Goal: Task Accomplishment & Management: Manage account settings

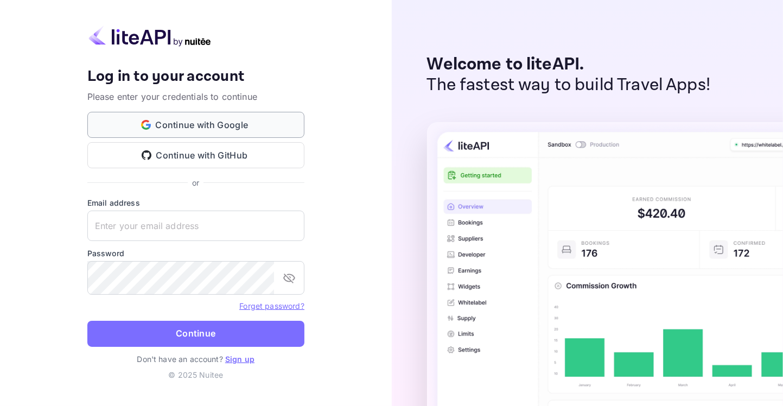
click at [225, 122] on button "Continue with Google" at bounding box center [195, 125] width 217 height 26
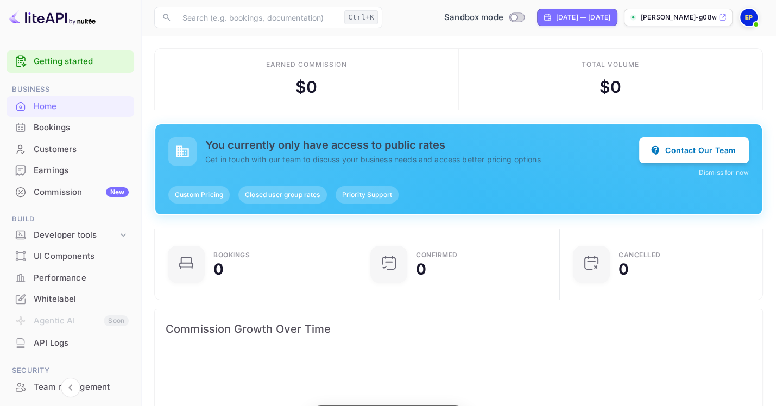
scroll to position [172, 185]
click at [67, 306] on div "Whitelabel" at bounding box center [81, 299] width 95 height 12
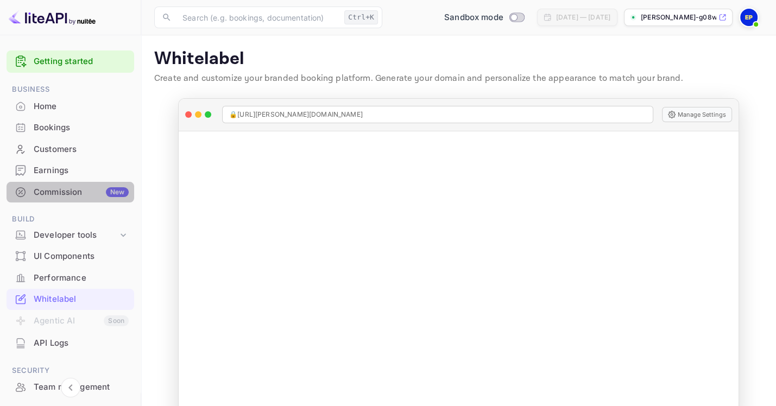
click at [80, 199] on div "Commission New" at bounding box center [81, 192] width 95 height 12
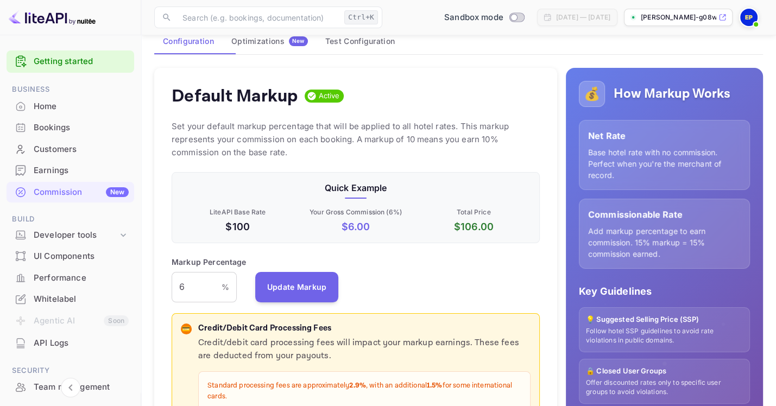
scroll to position [109, 0]
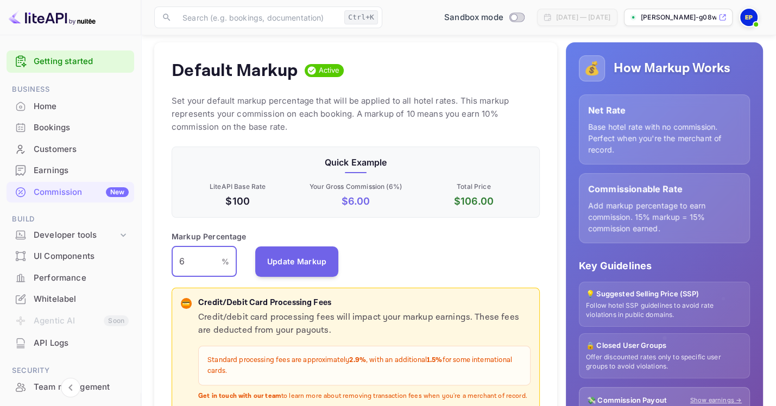
drag, startPoint x: 193, startPoint y: 274, endPoint x: 167, endPoint y: 270, distance: 26.3
click at [167, 270] on div "Default Markup Active Set your default markup percentage that will be applied t…" at bounding box center [355, 253] width 403 height 423
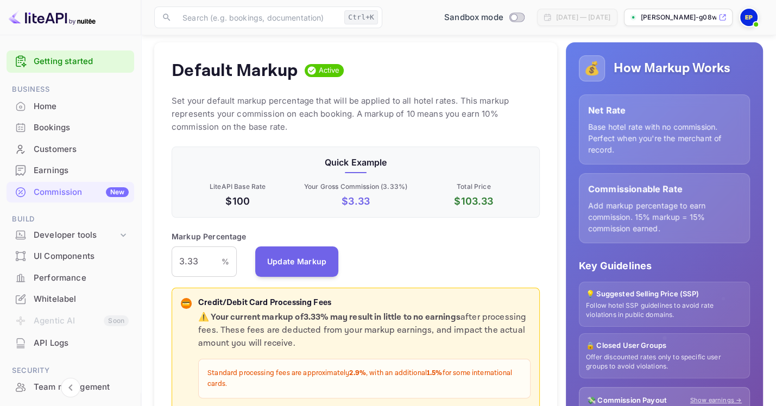
click at [466, 257] on div "Markup Percentage 3.33 % ​ Update Markup" at bounding box center [356, 254] width 368 height 46
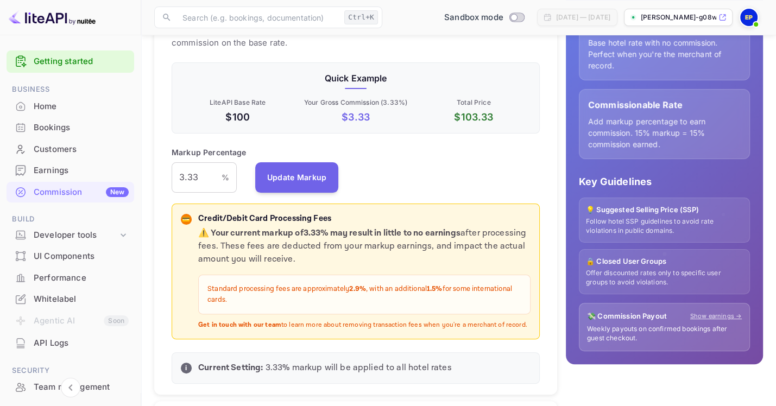
scroll to position [217, 0]
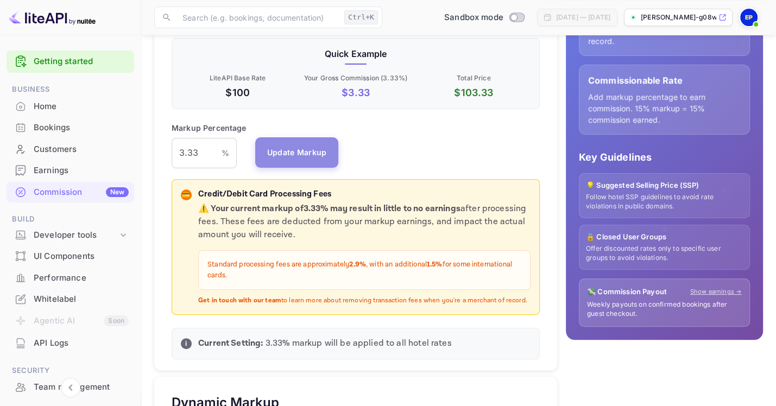
click at [309, 168] on button "Update Markup" at bounding box center [297, 152] width 84 height 30
drag, startPoint x: 210, startPoint y: 166, endPoint x: 138, endPoint y: 160, distance: 71.9
click at [138, 160] on div "Getting started Business Home Bookings Customers Earnings Commission New Build …" at bounding box center [388, 372] width 776 height 1179
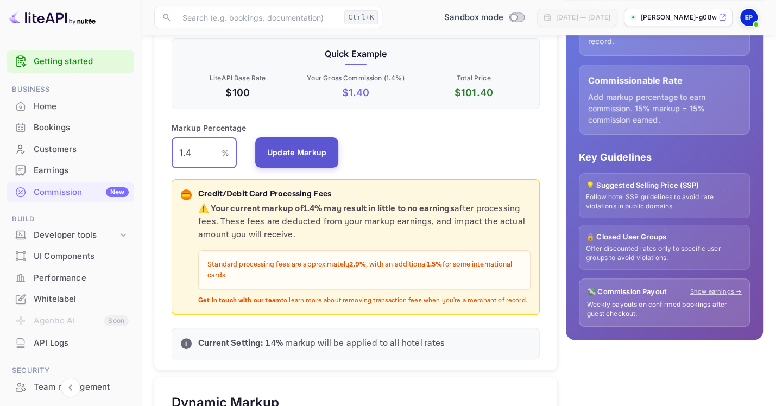
click at [304, 168] on button "Update Markup" at bounding box center [297, 152] width 84 height 30
click at [429, 155] on div "Markup Percentage 1.4 % ​ Update Markup" at bounding box center [356, 145] width 368 height 46
drag, startPoint x: 201, startPoint y: 166, endPoint x: 104, endPoint y: 157, distance: 97.5
click at [104, 157] on div "Getting started Business Home Bookings Customers Earnings Commission New Build …" at bounding box center [388, 372] width 776 height 1179
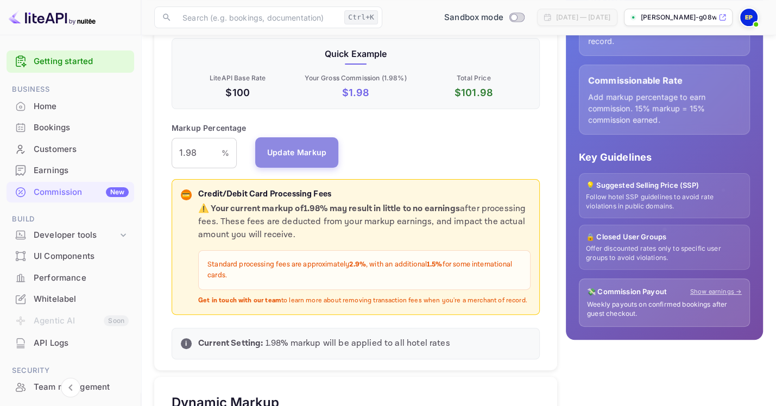
click at [296, 167] on button "Update Markup" at bounding box center [297, 152] width 84 height 30
drag, startPoint x: 208, startPoint y: 166, endPoint x: 119, endPoint y: 148, distance: 90.2
click at [119, 148] on div "Getting started Business Home Bookings Customers Earnings Commission New Build …" at bounding box center [388, 372] width 776 height 1179
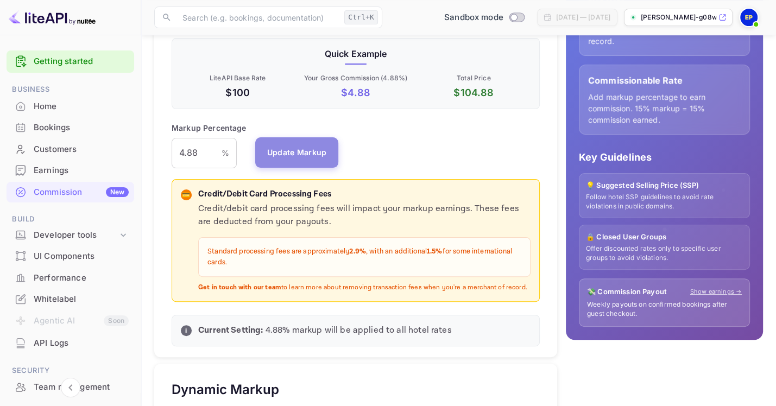
click at [312, 166] on button "Update Markup" at bounding box center [297, 152] width 84 height 30
drag, startPoint x: 198, startPoint y: 162, endPoint x: 158, endPoint y: 157, distance: 39.9
click at [158, 157] on div "Default Markup Active Set your default markup percentage that will be applied t…" at bounding box center [355, 145] width 403 height 423
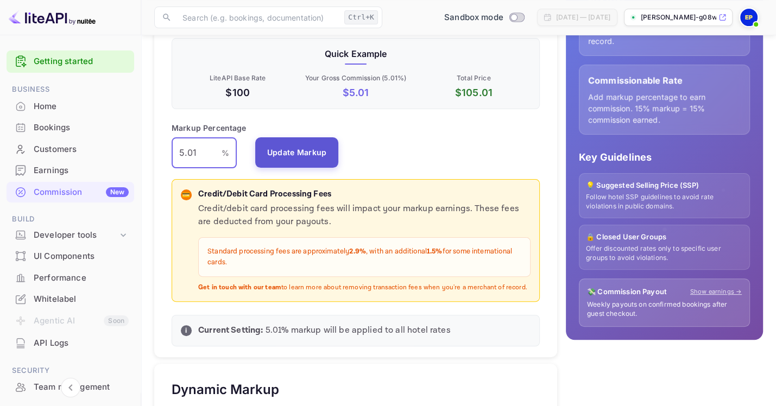
type input "5.01"
click at [284, 168] on button "Update Markup" at bounding box center [297, 152] width 84 height 30
click at [375, 156] on div "Markup Percentage 5.01 % ​ Update Markup" at bounding box center [356, 145] width 368 height 46
click at [97, 263] on div "UI Components" at bounding box center [81, 256] width 95 height 12
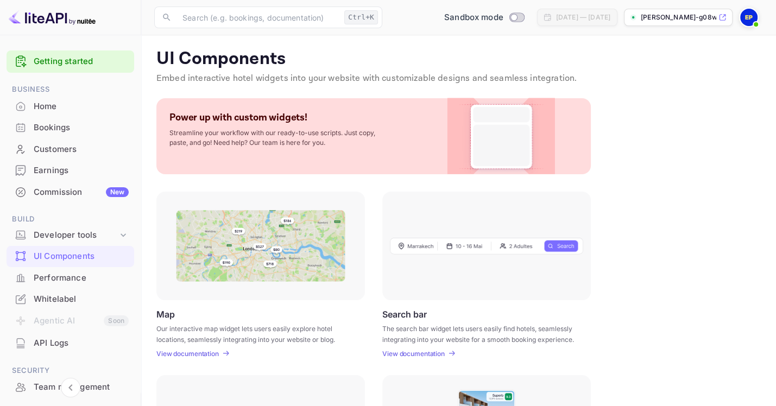
click at [290, 242] on img at bounding box center [260, 246] width 169 height 72
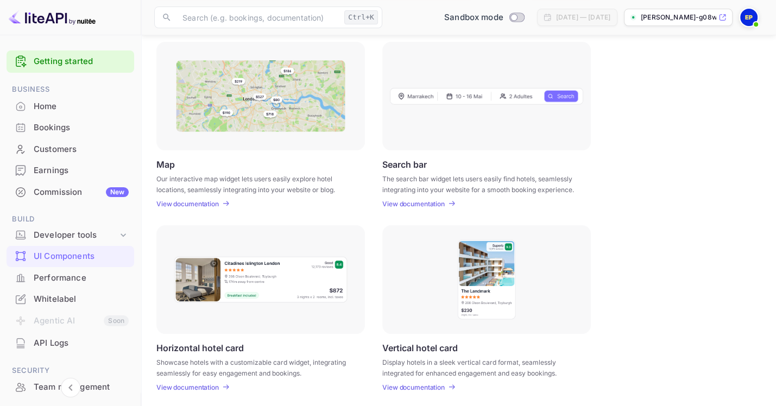
scroll to position [64, 0]
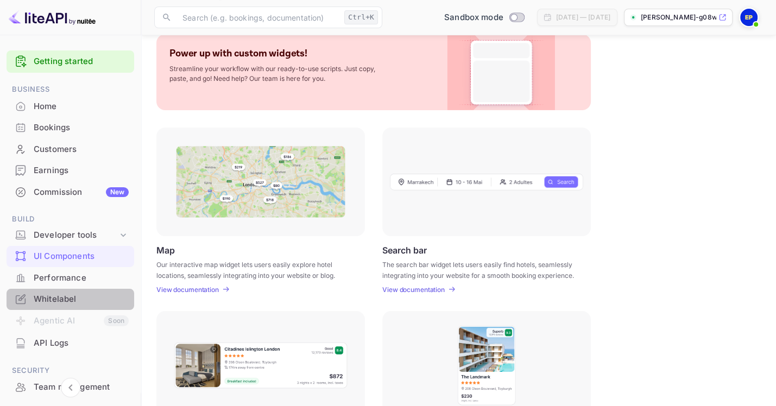
click at [75, 306] on div "Whitelabel" at bounding box center [81, 299] width 95 height 12
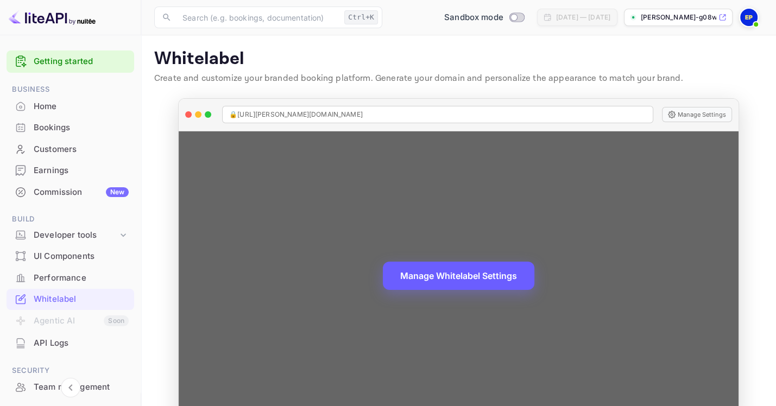
click at [479, 283] on button "Manage Whitelabel Settings" at bounding box center [458, 276] width 151 height 28
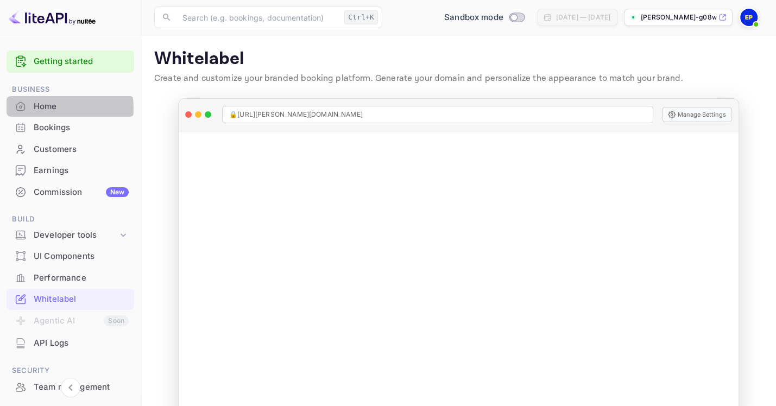
click at [52, 113] on div "Home" at bounding box center [81, 106] width 95 height 12
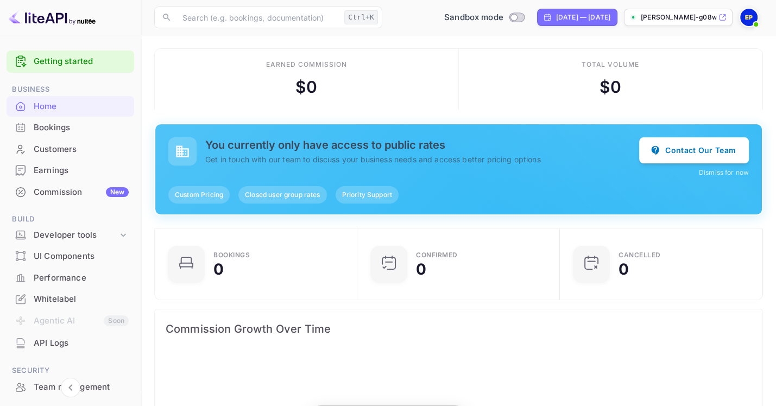
scroll to position [172, 185]
click at [40, 19] on img at bounding box center [52, 17] width 87 height 17
click at [646, 20] on p "[PERSON_NAME]-g08wa.nuit..." at bounding box center [677, 17] width 75 height 10
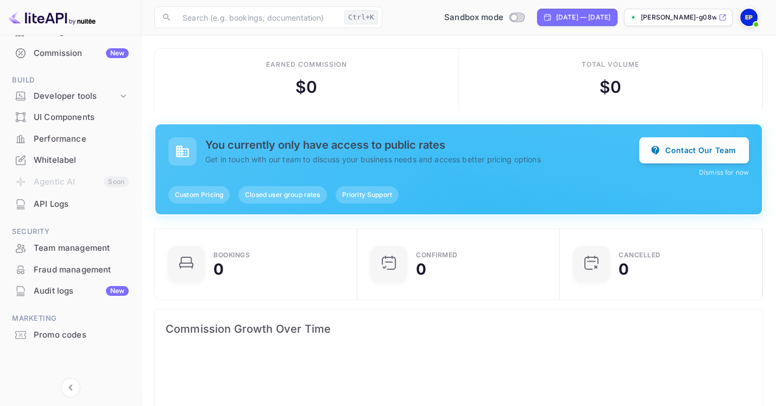
scroll to position [210, 0]
click at [74, 387] on icon "Collapse navigation" at bounding box center [70, 387] width 13 height 13
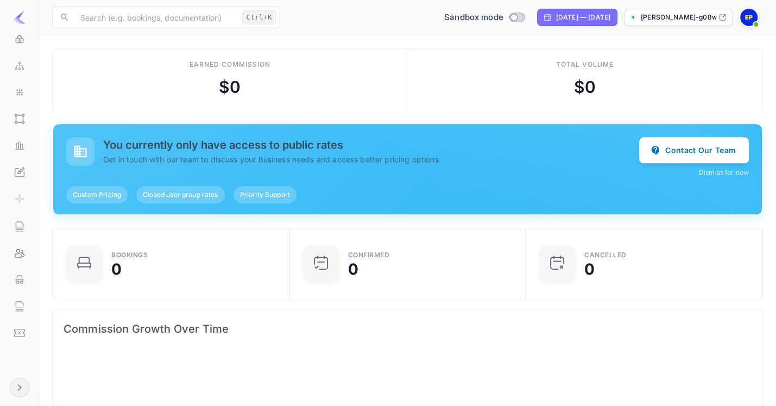
scroll to position [172, 218]
click at [19, 24] on div at bounding box center [19, 17] width 17 height 17
click at [22, 59] on icon at bounding box center [23, 61] width 2 height 4
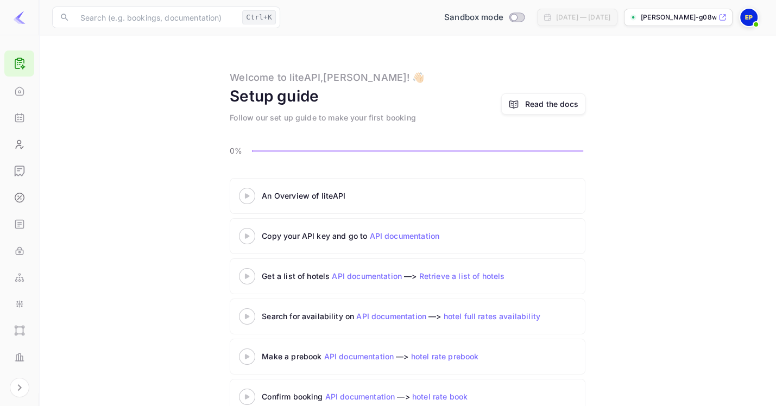
click at [21, 23] on img at bounding box center [19, 17] width 13 height 13
click at [19, 65] on icon at bounding box center [19, 64] width 13 height 14
click at [719, 15] on icon at bounding box center [722, 18] width 6 height 6
click at [752, 17] on img at bounding box center [748, 17] width 17 height 17
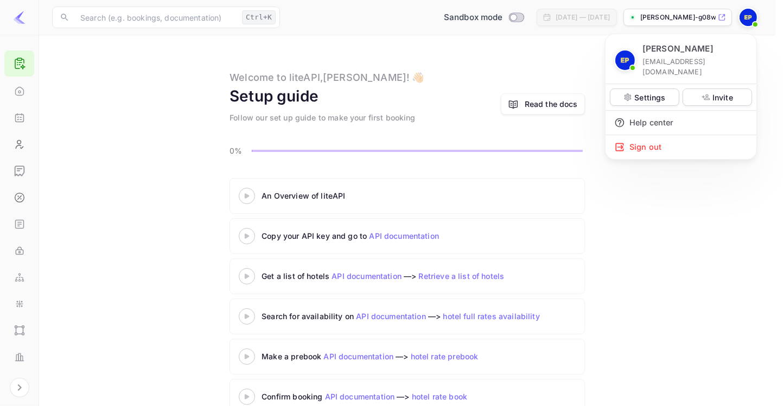
click at [663, 55] on p "Eric Plassl" at bounding box center [678, 49] width 71 height 12
click at [17, 14] on div at bounding box center [391, 203] width 783 height 406
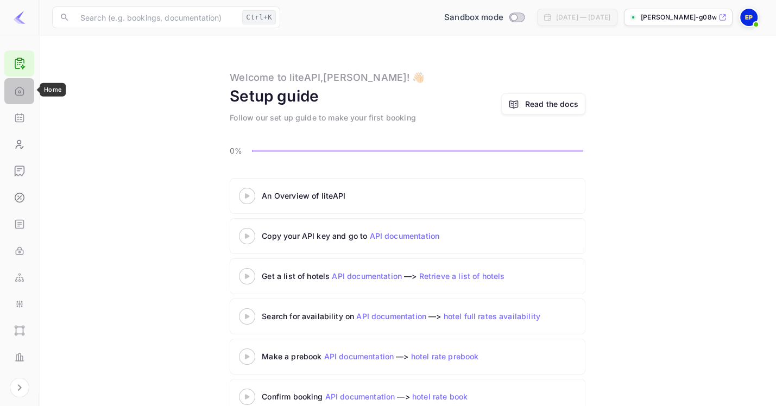
click at [16, 91] on icon "Home" at bounding box center [19, 91] width 11 height 11
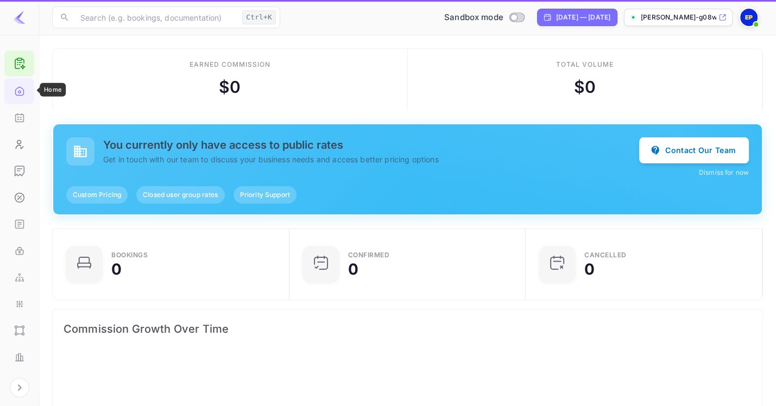
scroll to position [172, 218]
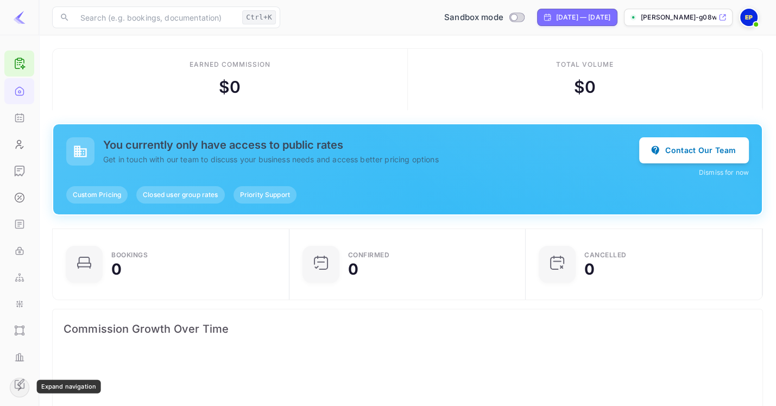
click at [22, 388] on icon "Expand navigation" at bounding box center [19, 387] width 13 height 13
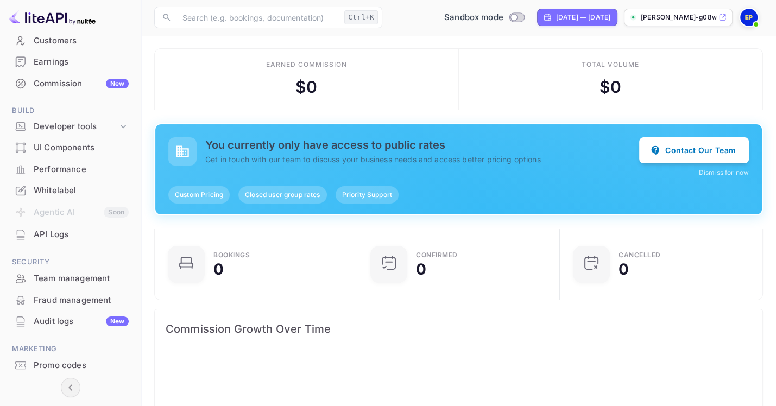
scroll to position [163, 0]
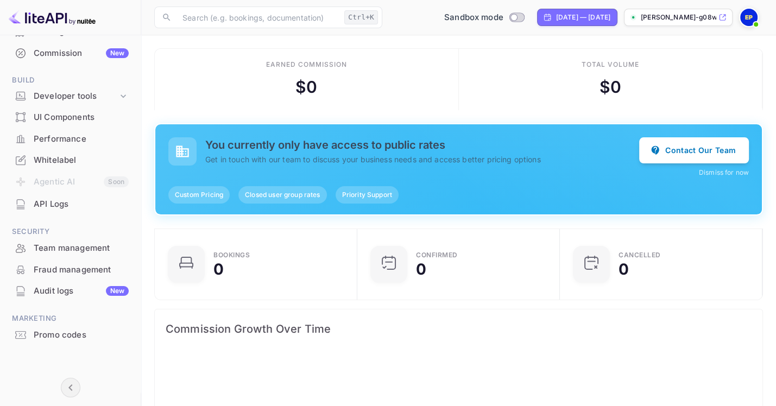
click at [59, 167] on div "Whitelabel" at bounding box center [81, 160] width 95 height 12
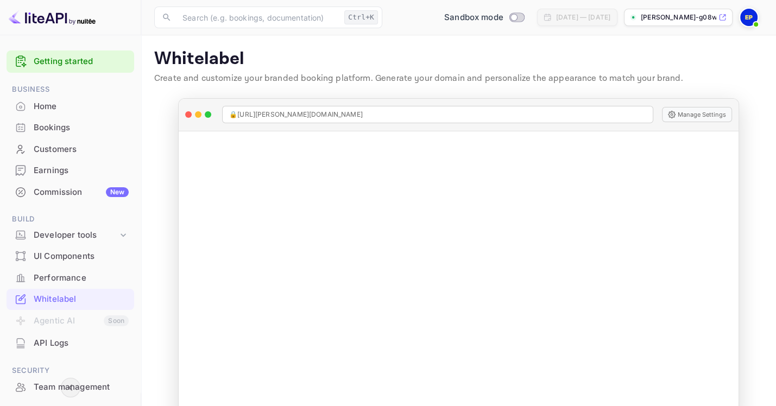
click at [88, 15] on img at bounding box center [52, 17] width 87 height 17
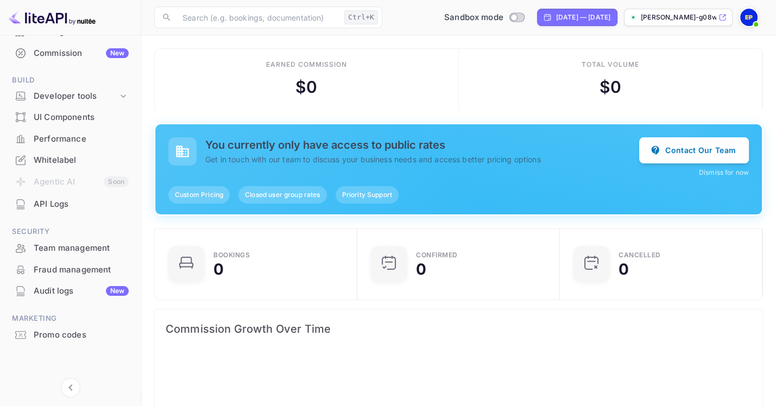
scroll to position [210, 0]
click at [69, 385] on icon "Collapse navigation" at bounding box center [70, 387] width 13 height 13
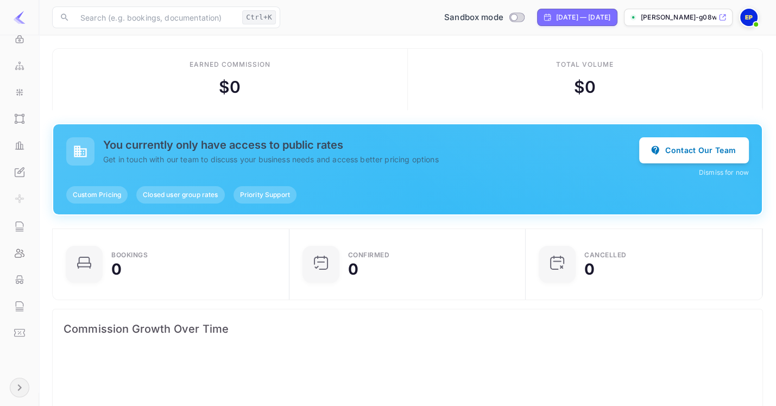
scroll to position [172, 218]
click at [16, 385] on icon "Expand navigation" at bounding box center [19, 387] width 13 height 13
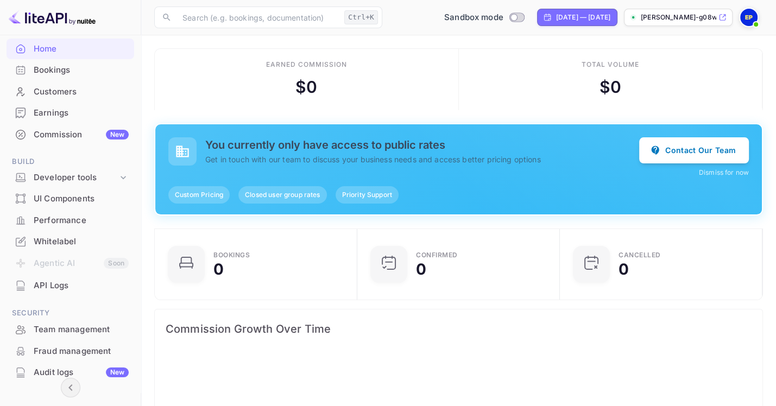
scroll to position [0, 0]
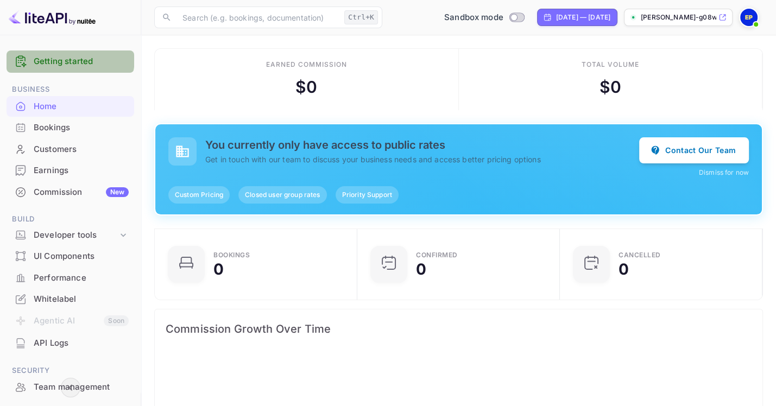
click at [64, 58] on link "Getting started" at bounding box center [81, 61] width 95 height 12
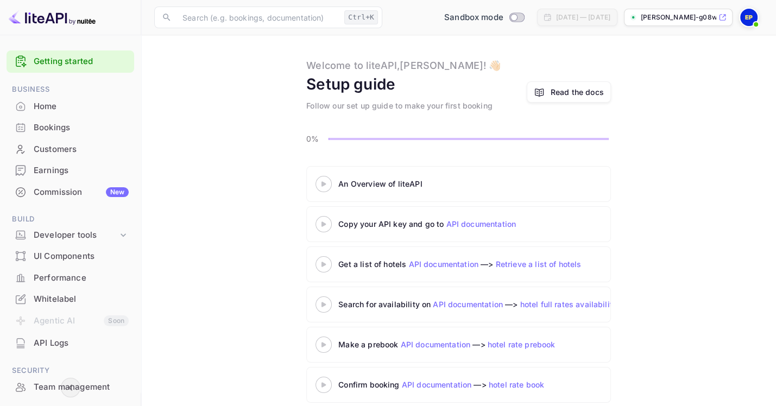
scroll to position [34, 0]
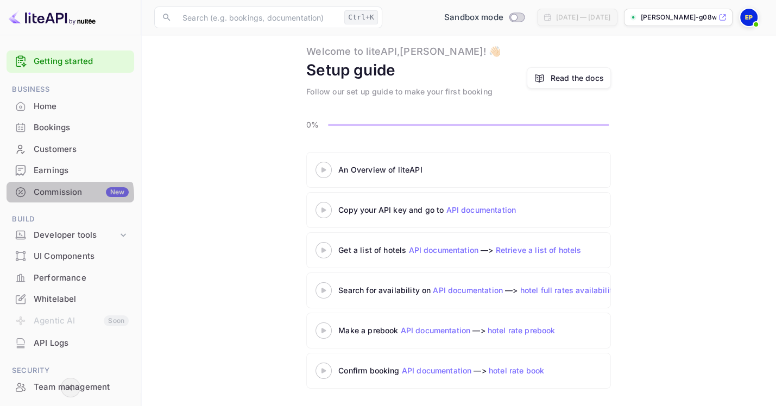
click at [62, 199] on div "Commission New" at bounding box center [81, 192] width 95 height 12
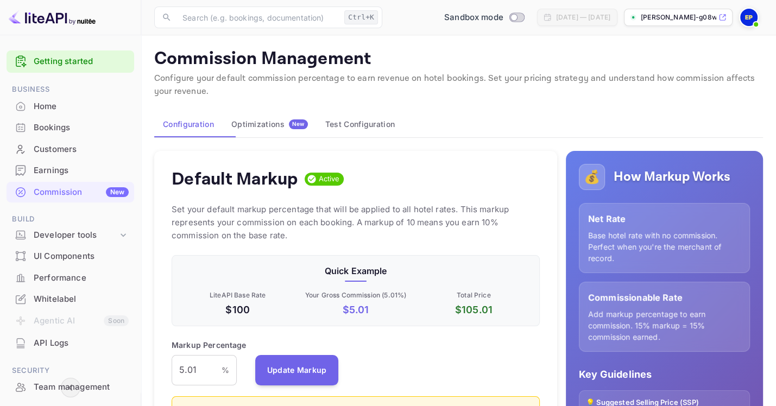
click at [718, 16] on icon at bounding box center [722, 18] width 8 height 8
click at [56, 57] on link "Getting started" at bounding box center [81, 61] width 95 height 12
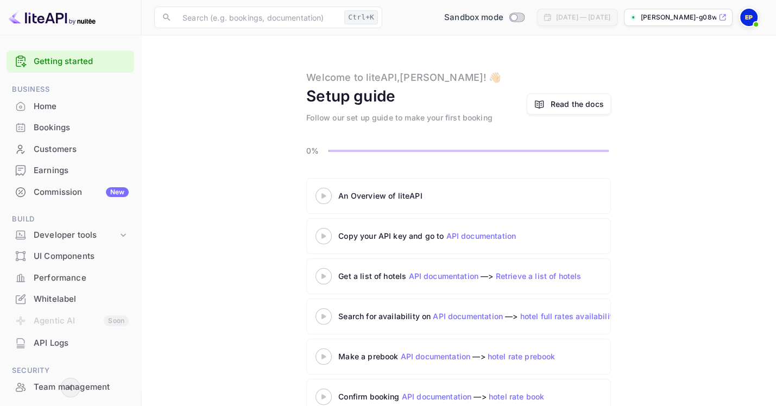
click at [328, 198] on div at bounding box center [323, 196] width 38 height 14
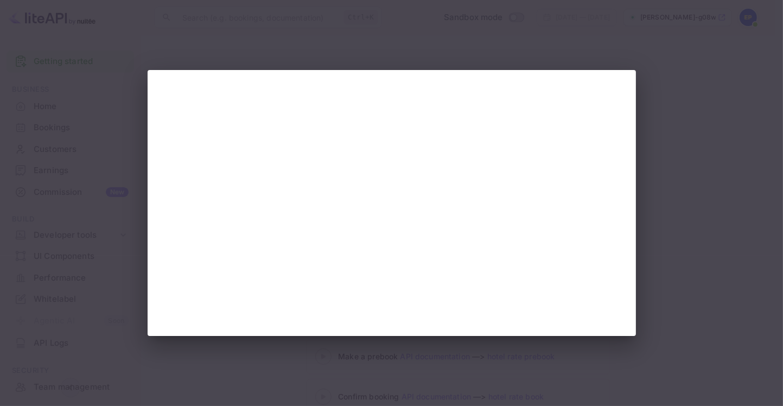
click at [655, 59] on div at bounding box center [391, 203] width 783 height 406
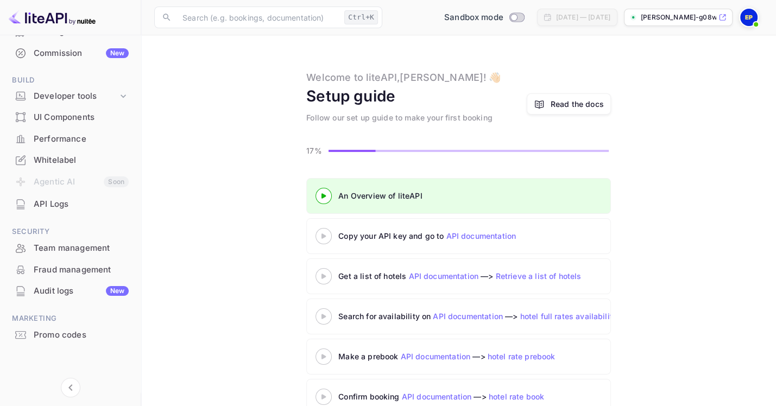
scroll to position [210, 0]
click at [62, 154] on div "Whitelabel" at bounding box center [81, 160] width 95 height 12
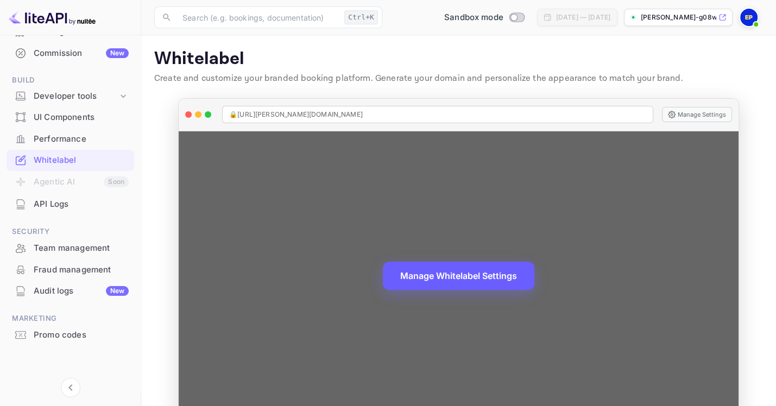
click at [472, 282] on button "Manage Whitelabel Settings" at bounding box center [458, 276] width 151 height 28
